Goal: Task Accomplishment & Management: Complete application form

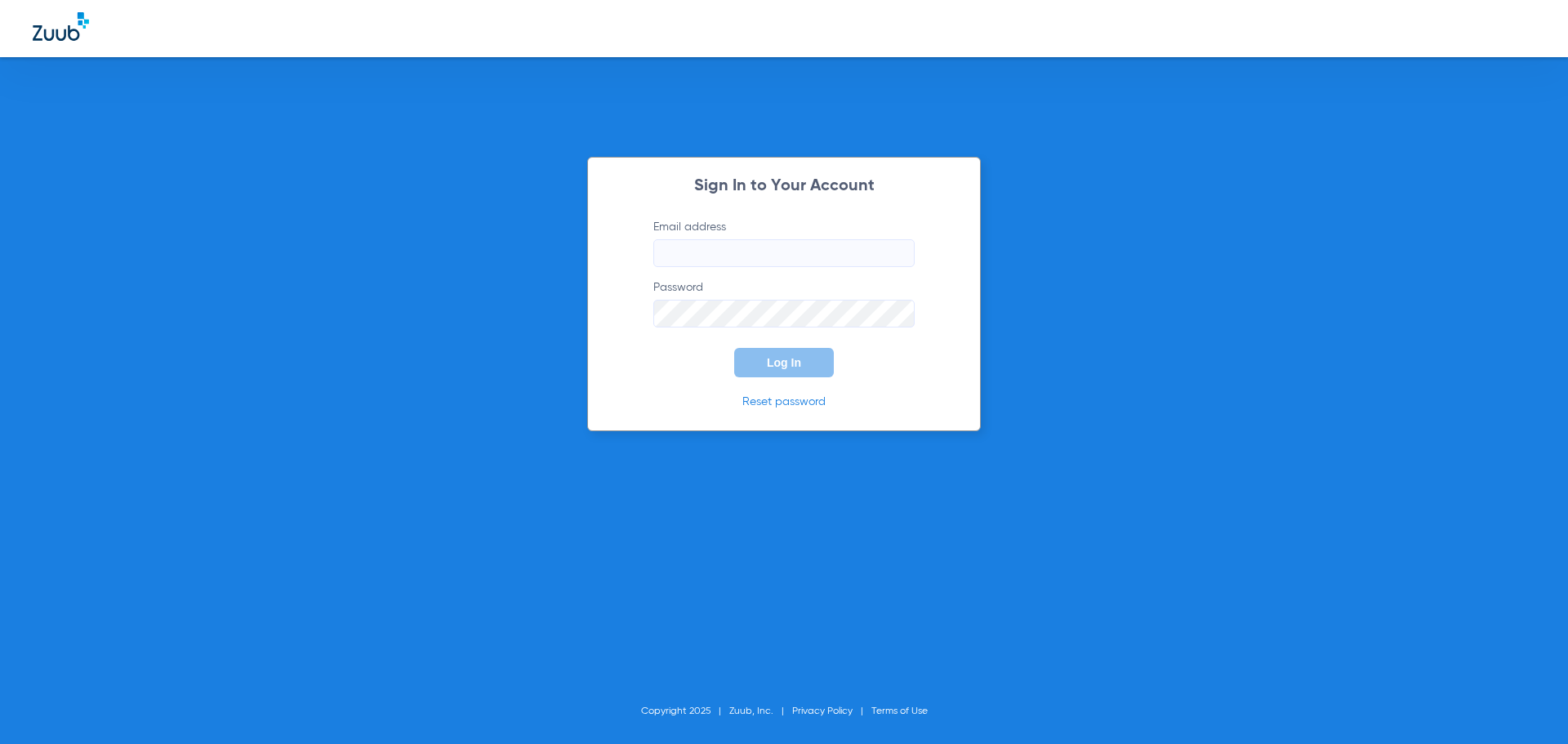
click at [721, 252] on input "Email address" at bounding box center [784, 254] width 261 height 28
type input "[EMAIL_ADDRESS][DOMAIN_NAME]"
click at [734, 348] on button "Log In" at bounding box center [784, 363] width 100 height 30
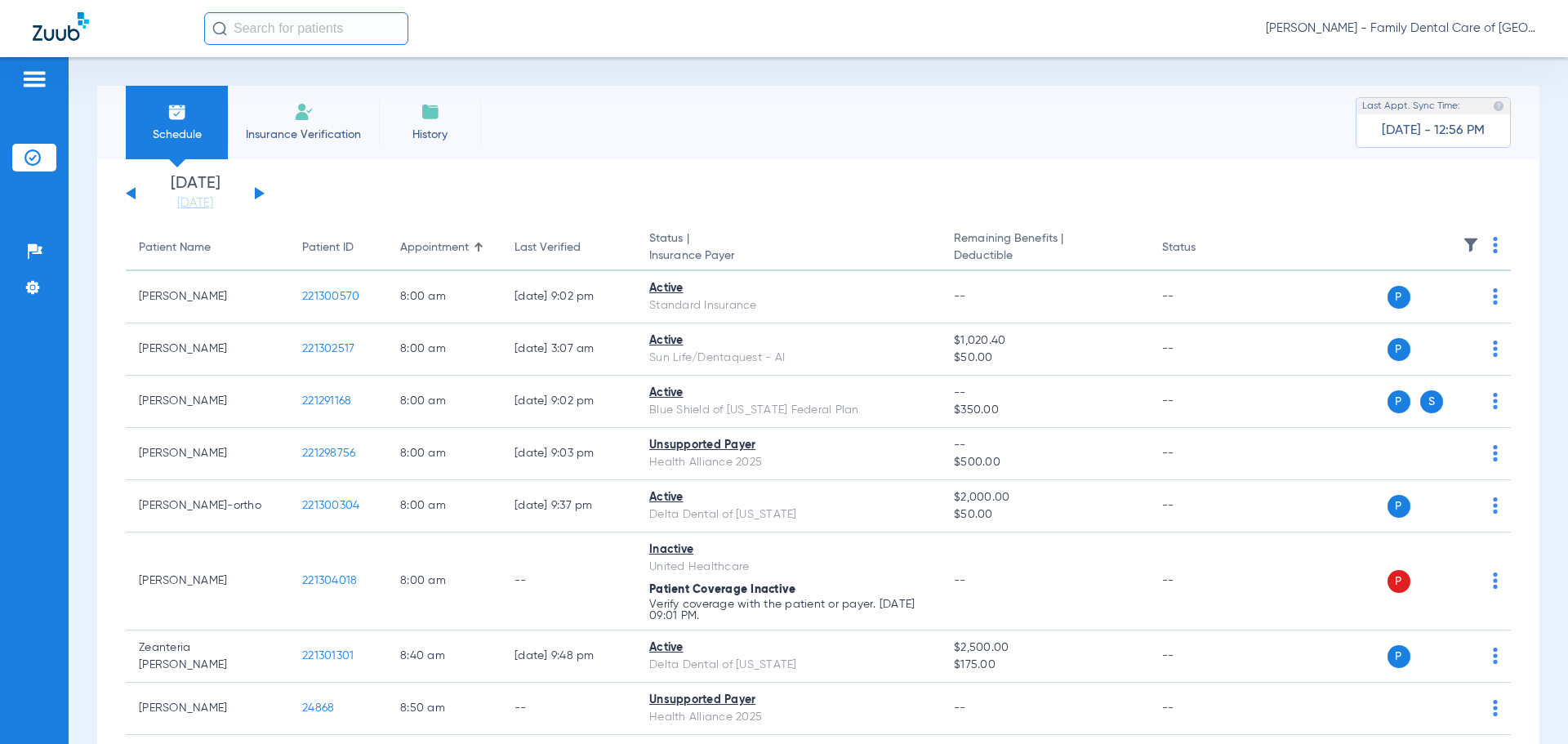
click at [271, 133] on span "Insurance Verification" at bounding box center [303, 135] width 127 height 17
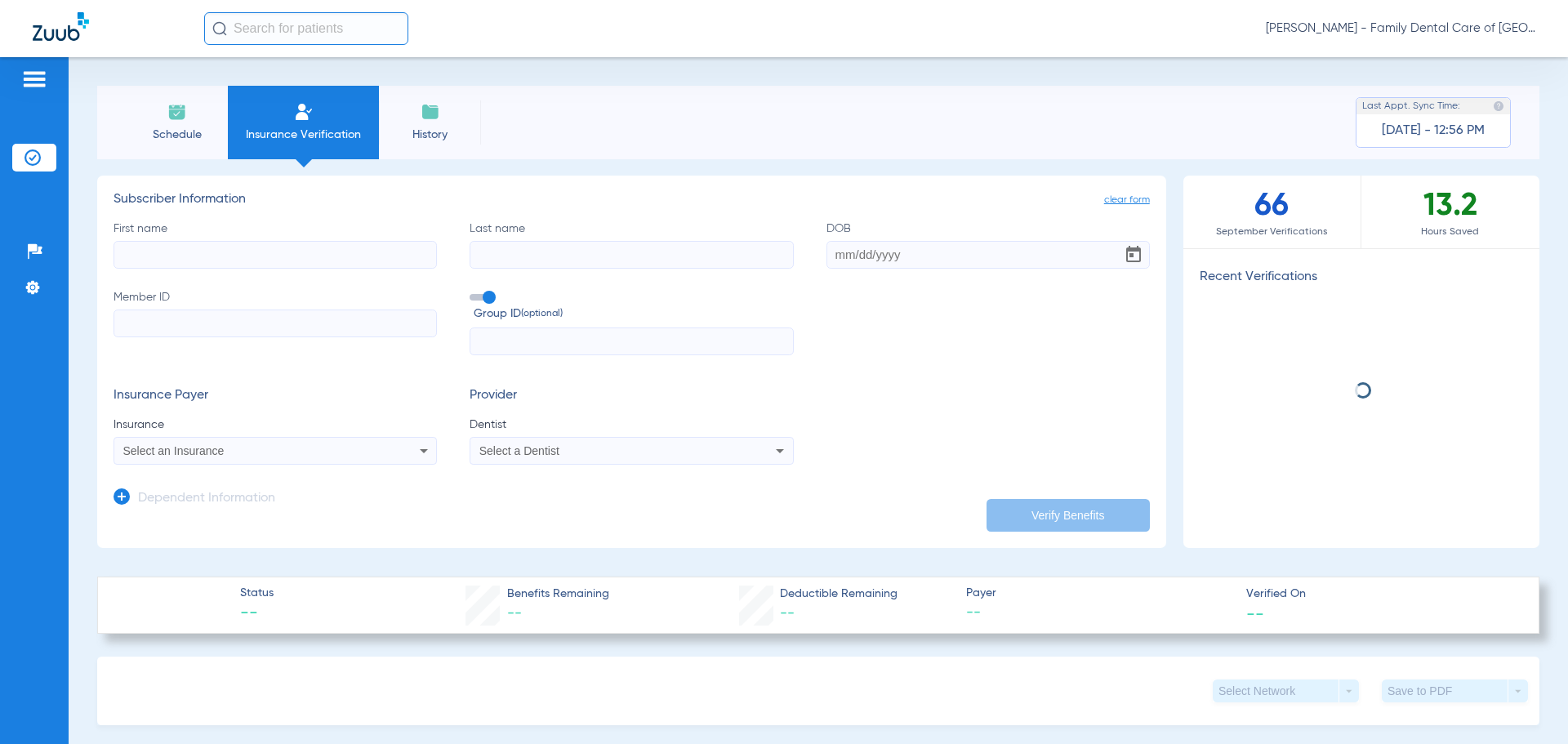
click at [240, 254] on input "First name" at bounding box center [275, 254] width 324 height 28
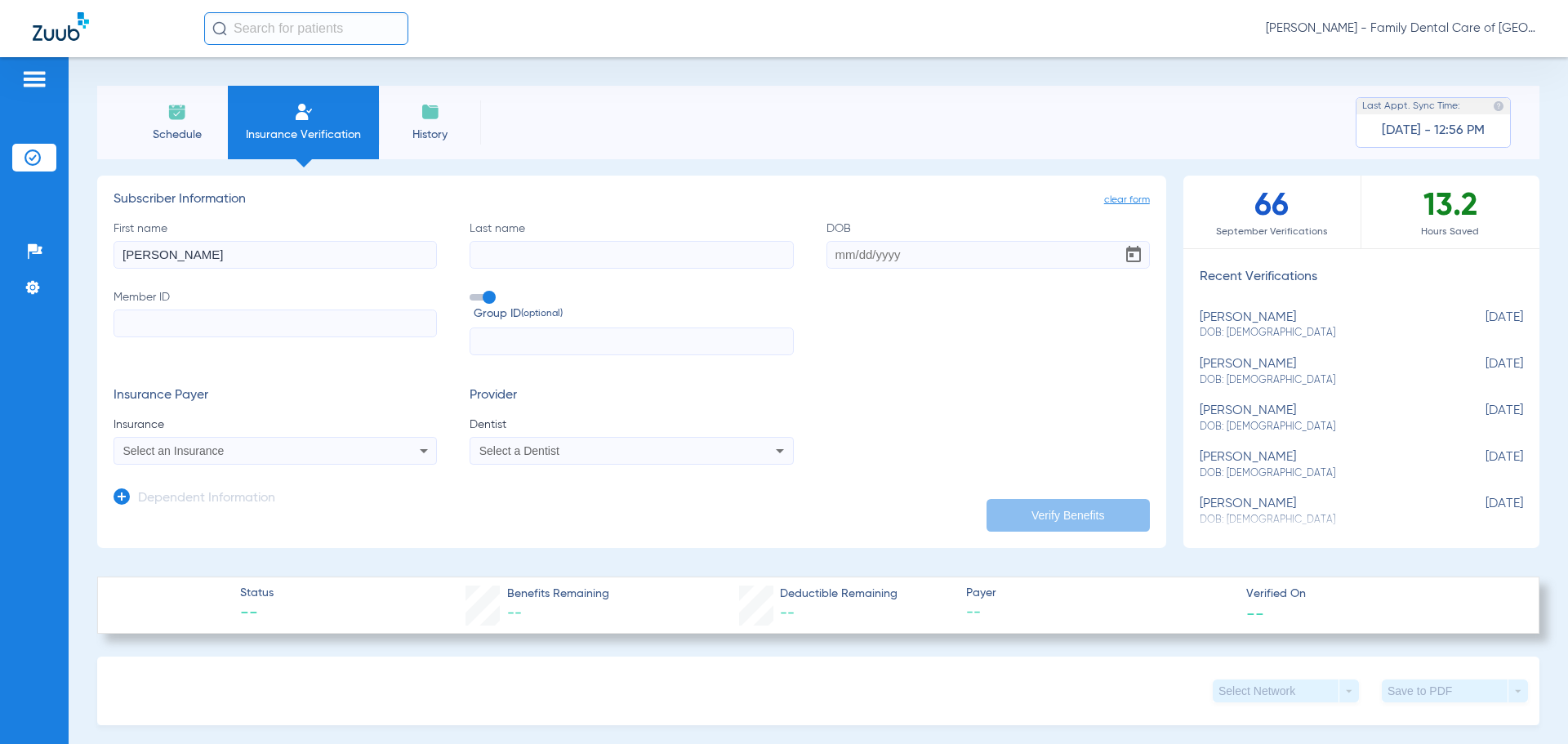
type input "[PERSON_NAME]"
click at [129, 328] on input "Member ID" at bounding box center [275, 323] width 324 height 28
